Goal: Book appointment/travel/reservation

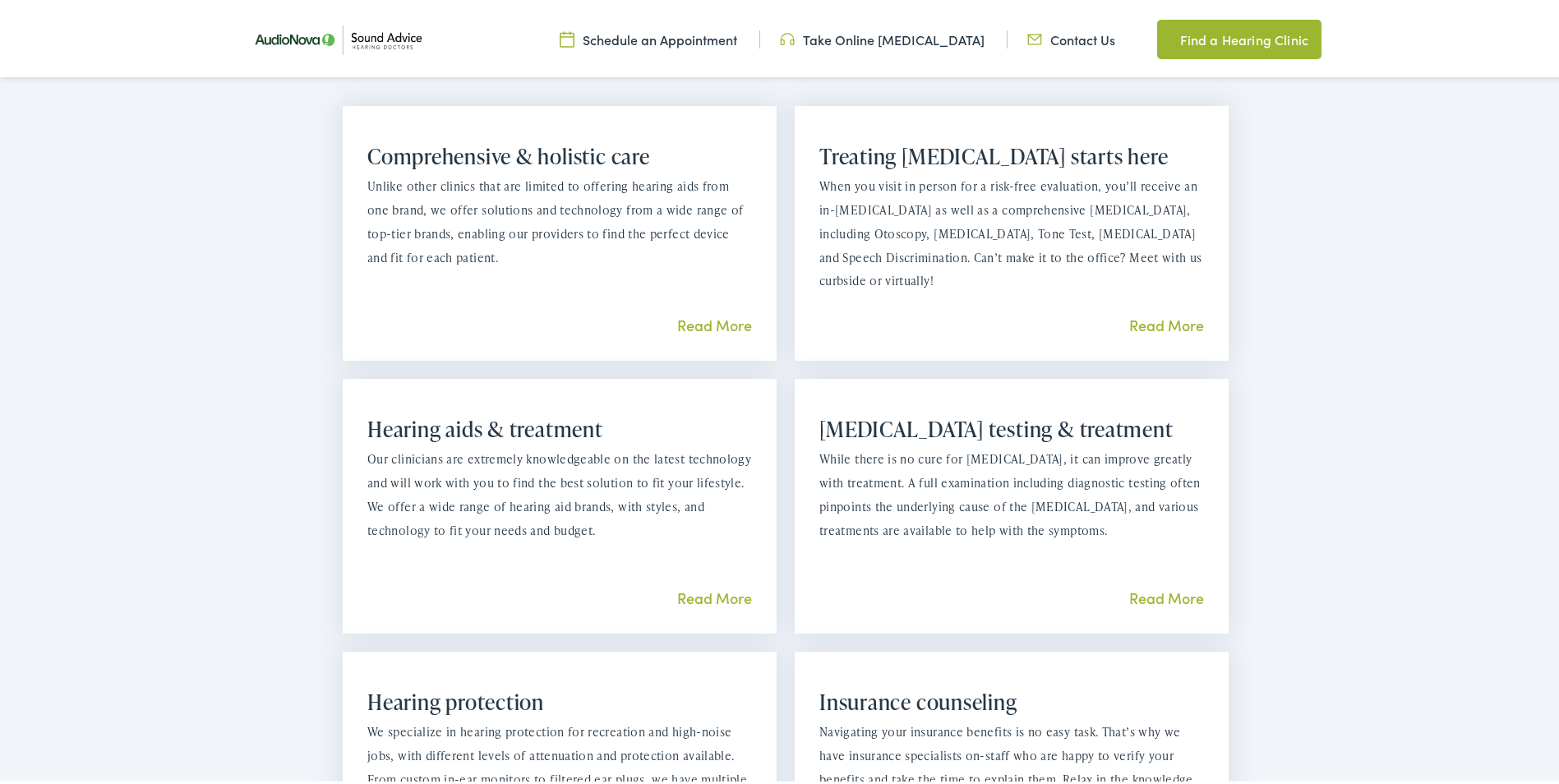
scroll to position [1232, 0]
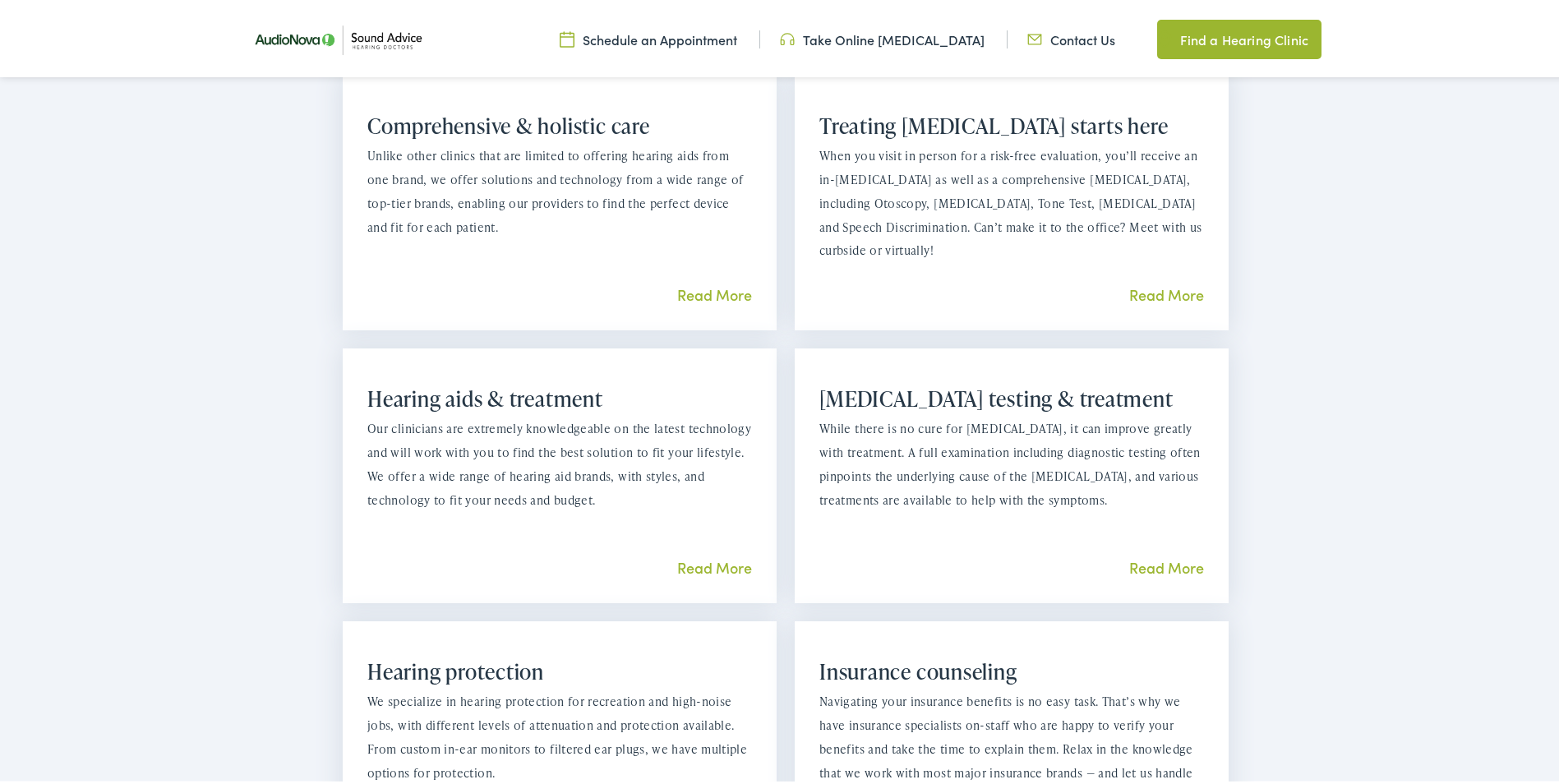
click at [1153, 566] on link "Read More" at bounding box center [1167, 564] width 75 height 21
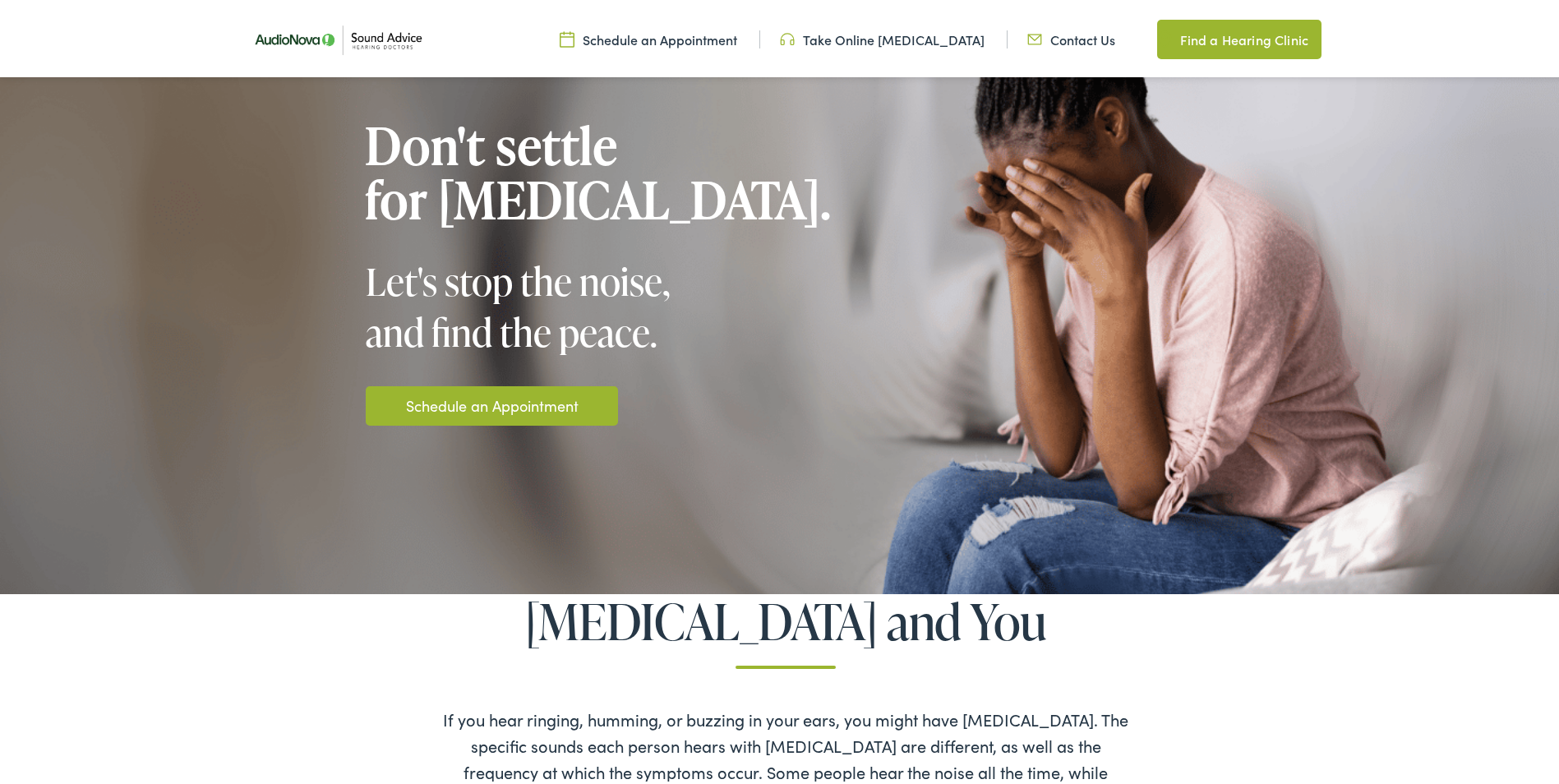
scroll to position [247, 0]
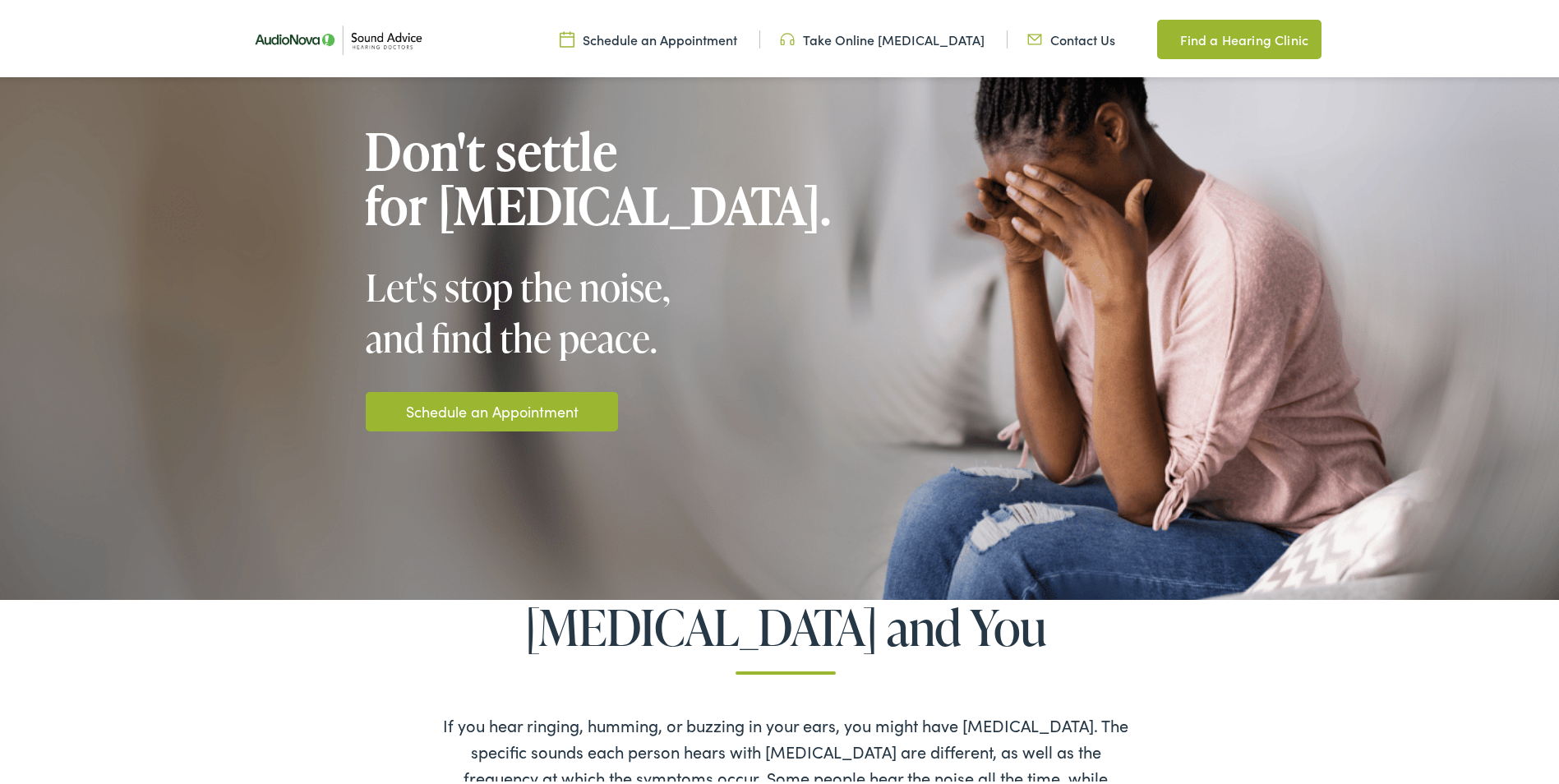
click at [503, 402] on link "Schedule an Appointment" at bounding box center [492, 409] width 173 height 23
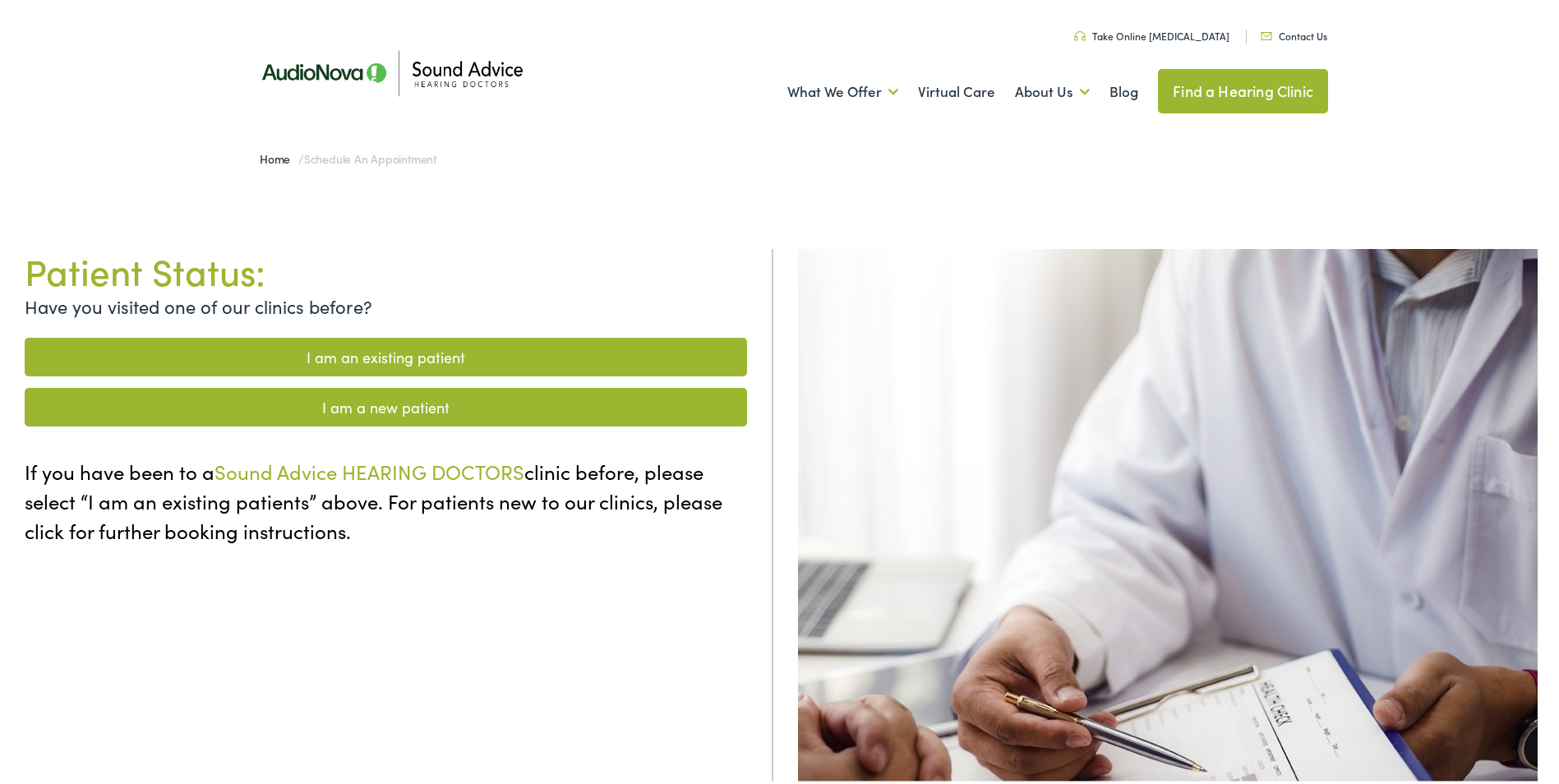
click at [320, 414] on link "I am a new patient" at bounding box center [385, 403] width 723 height 38
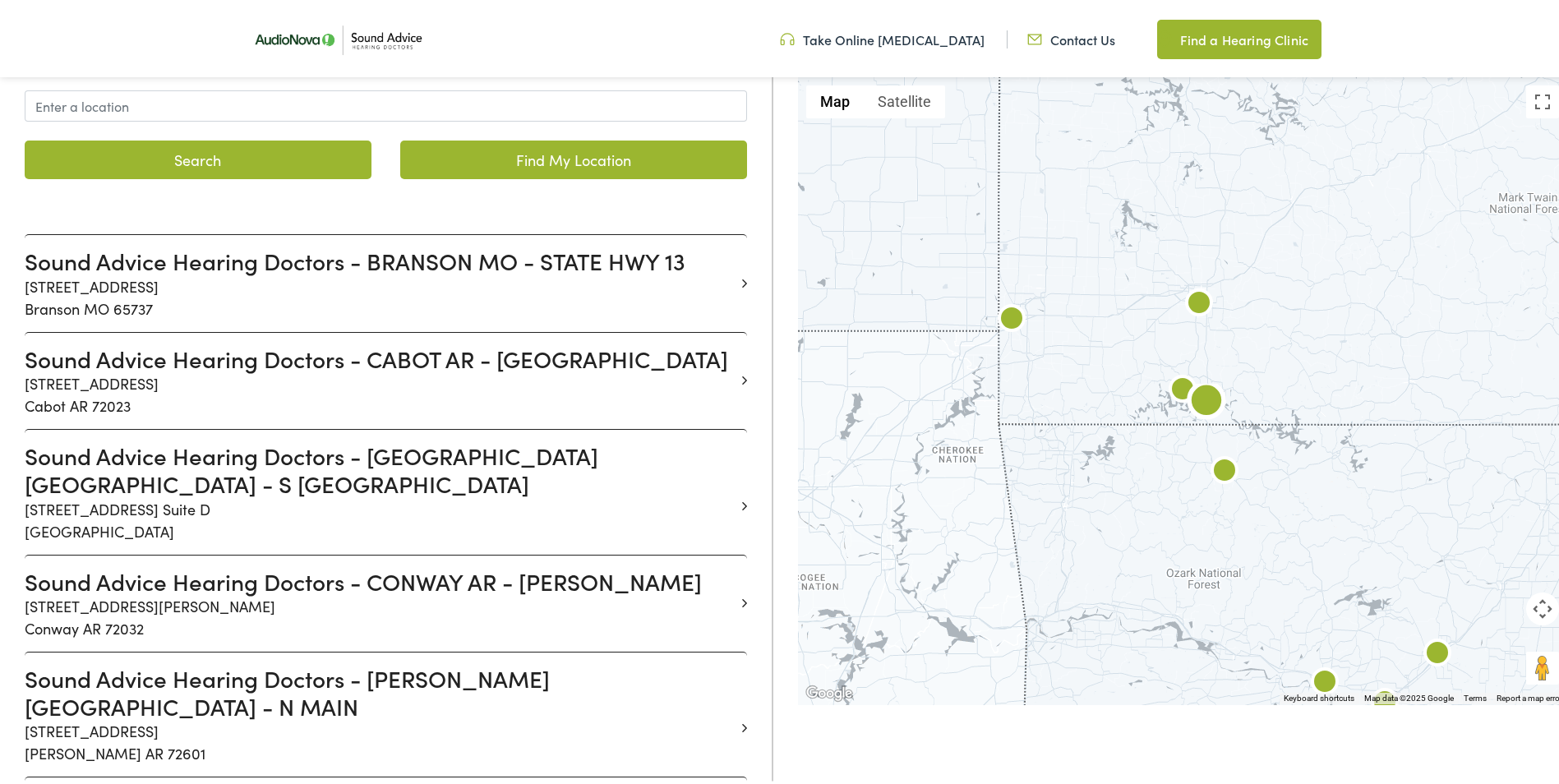
scroll to position [302, 0]
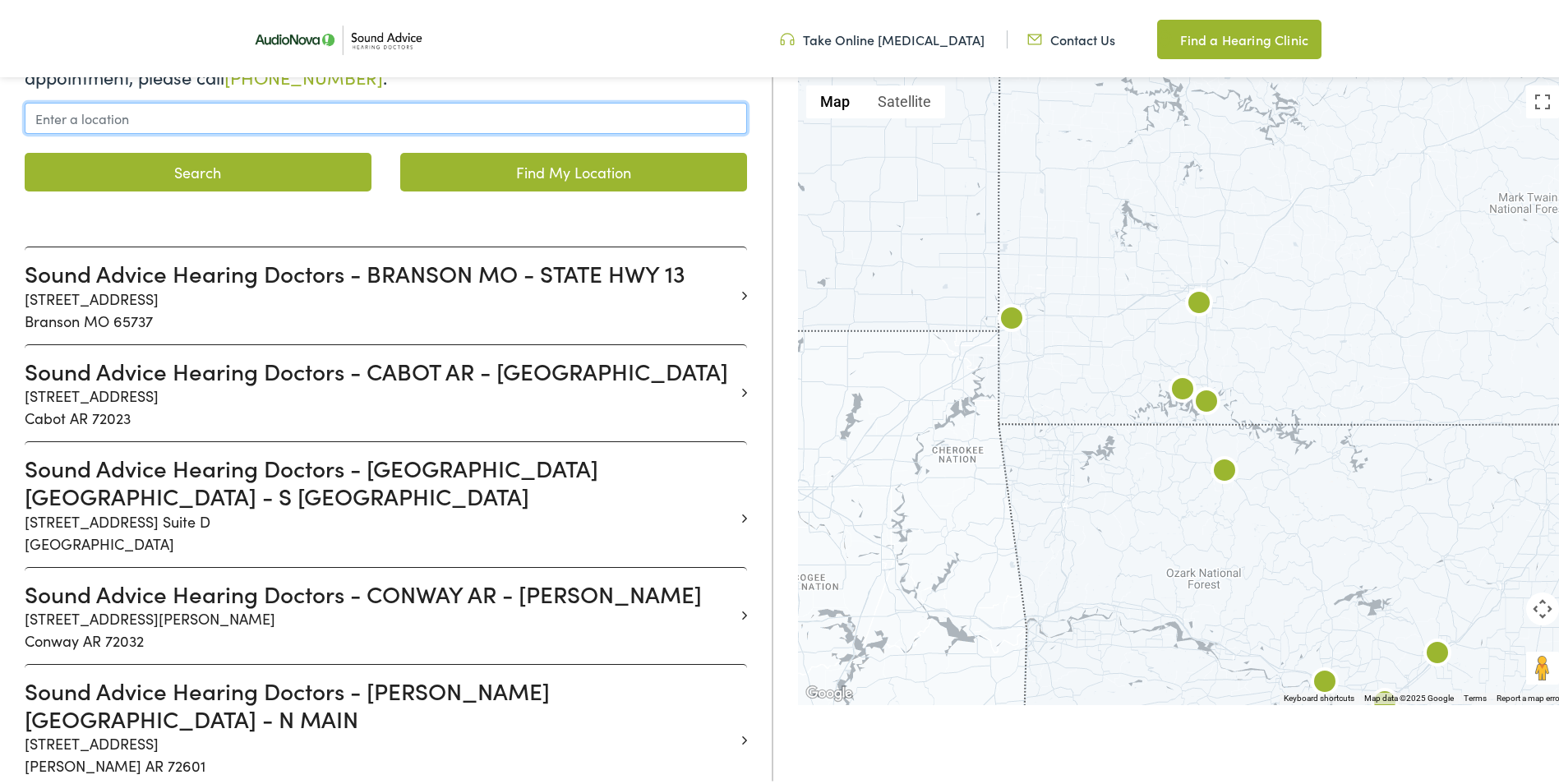
click at [157, 116] on input "text" at bounding box center [385, 115] width 723 height 31
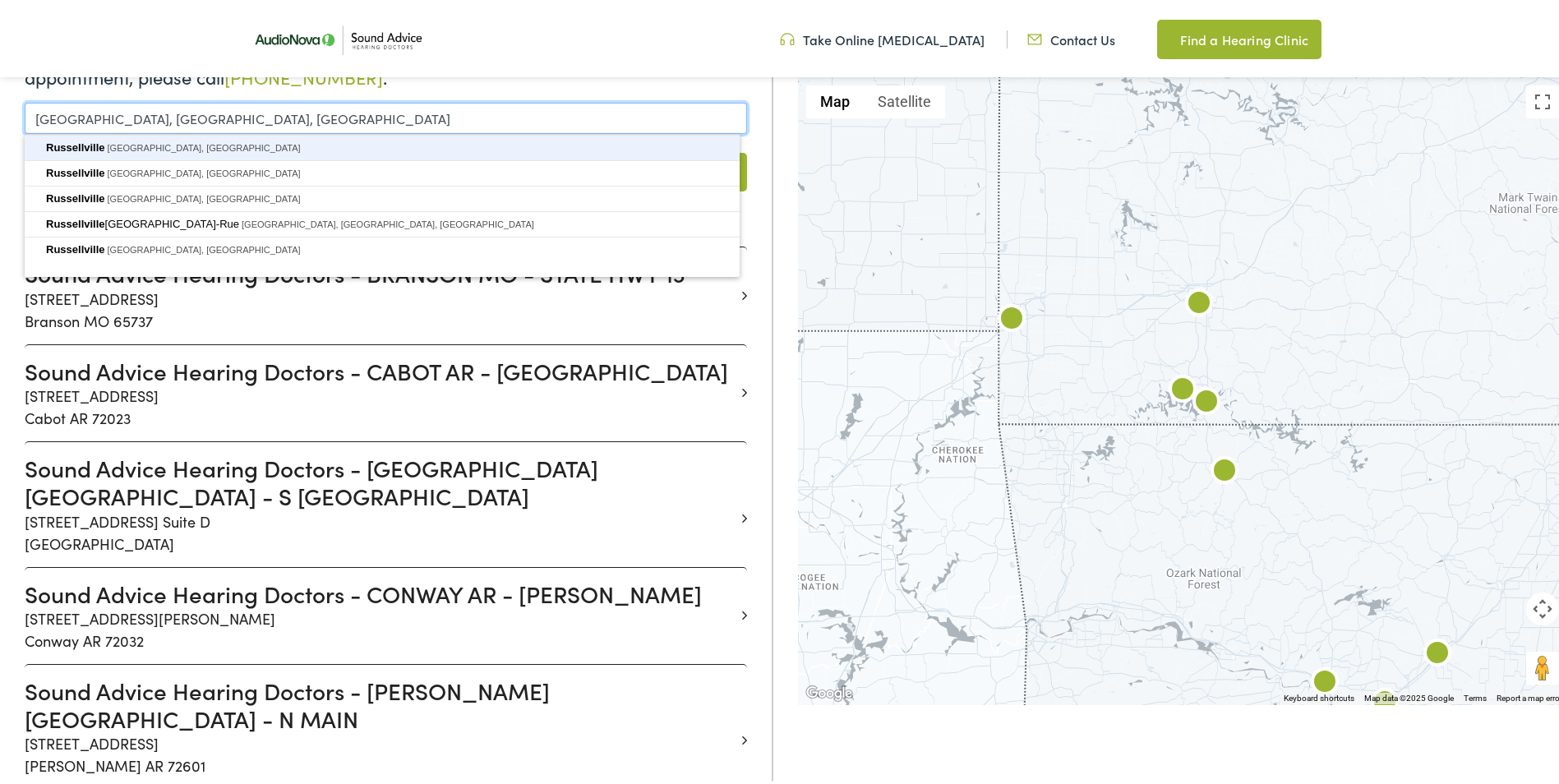
type input "Russellville, AR, USA"
click at [24, 149] on button "Search" at bounding box center [197, 169] width 347 height 38
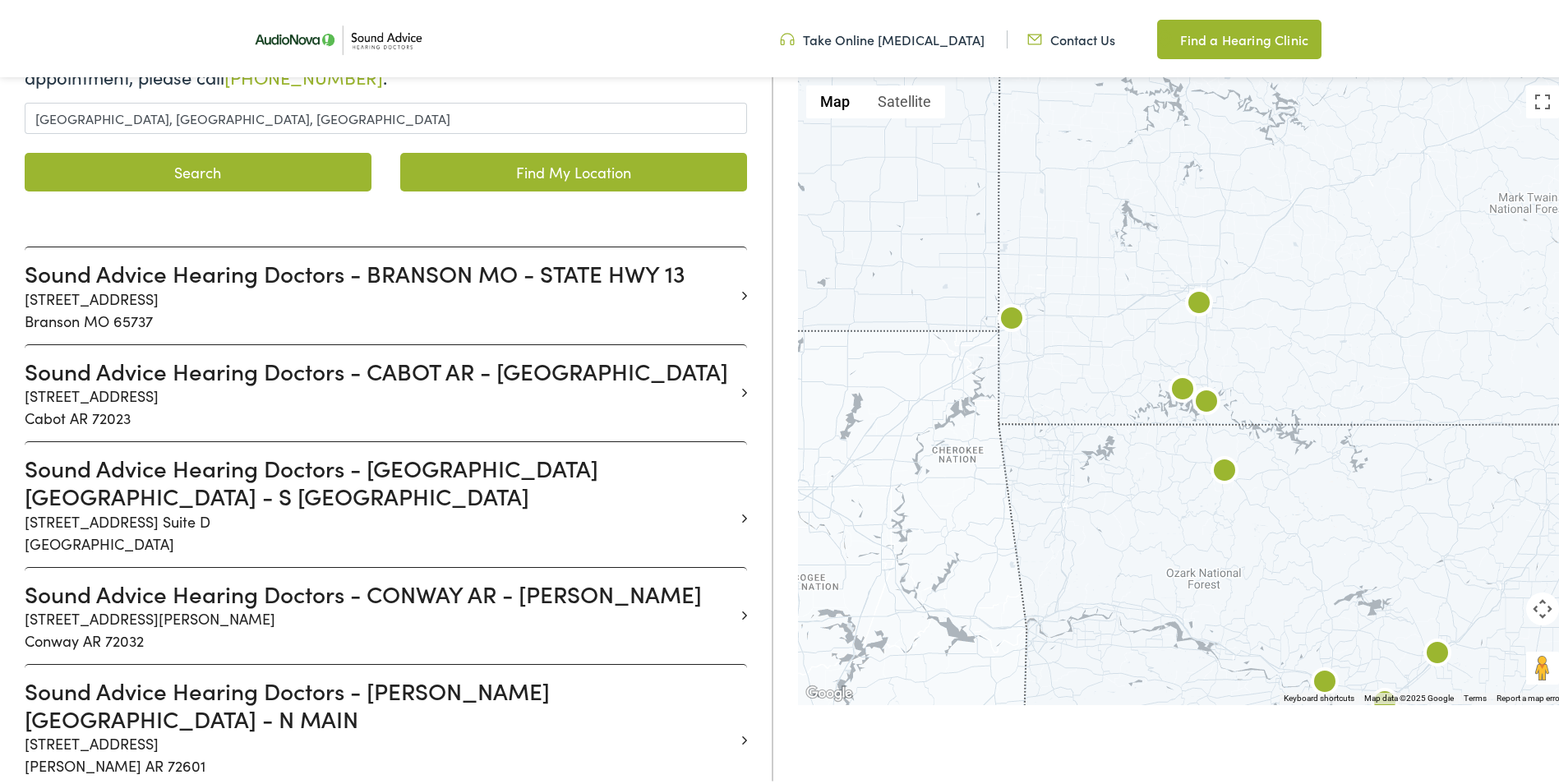
click at [203, 169] on button "Search" at bounding box center [197, 169] width 347 height 38
